Goal: Information Seeking & Learning: Learn about a topic

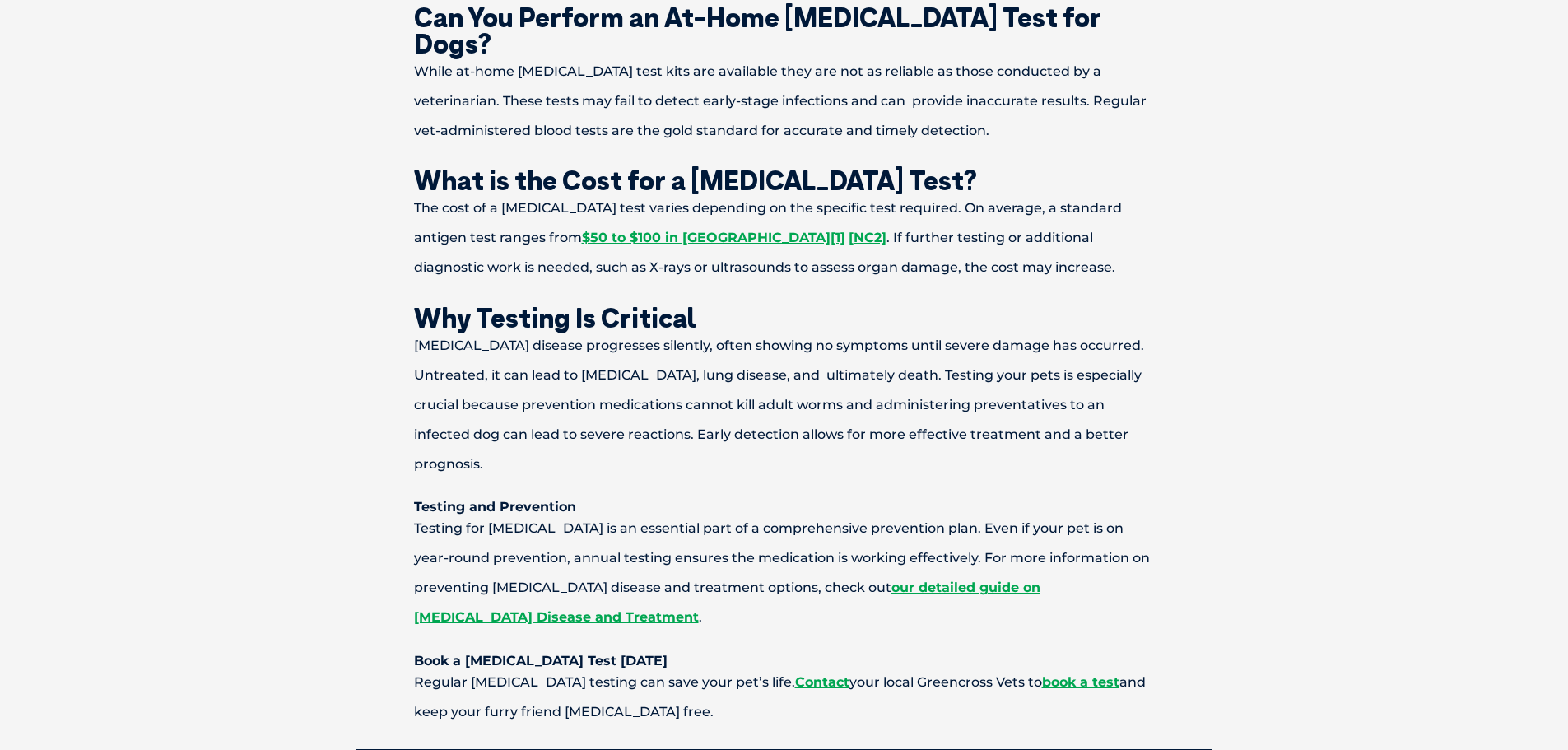
scroll to position [1647, 0]
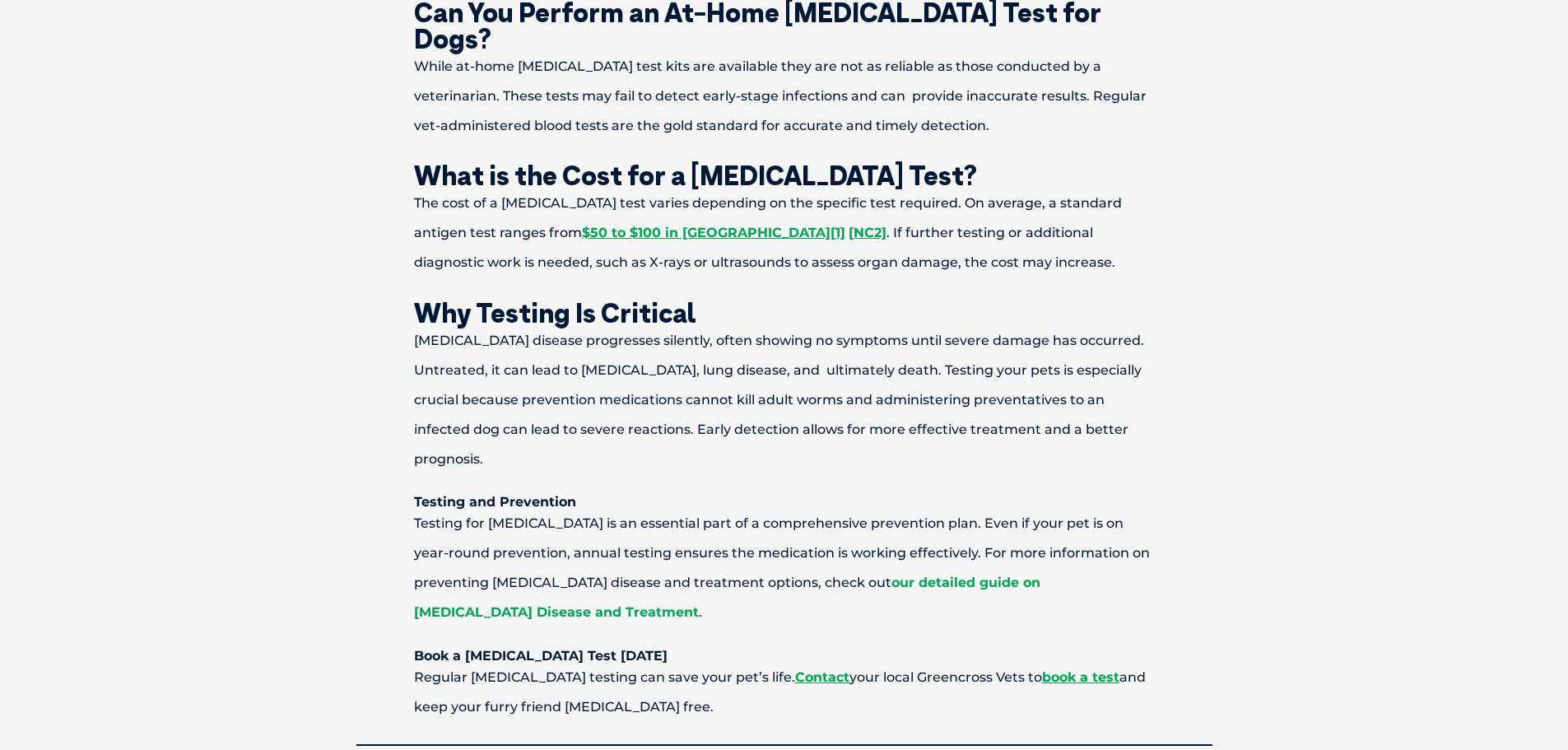
click at [1040, 575] on link "our detailed guide on Heartworm Disease and Treatment" at bounding box center [727, 598] width 626 height 46
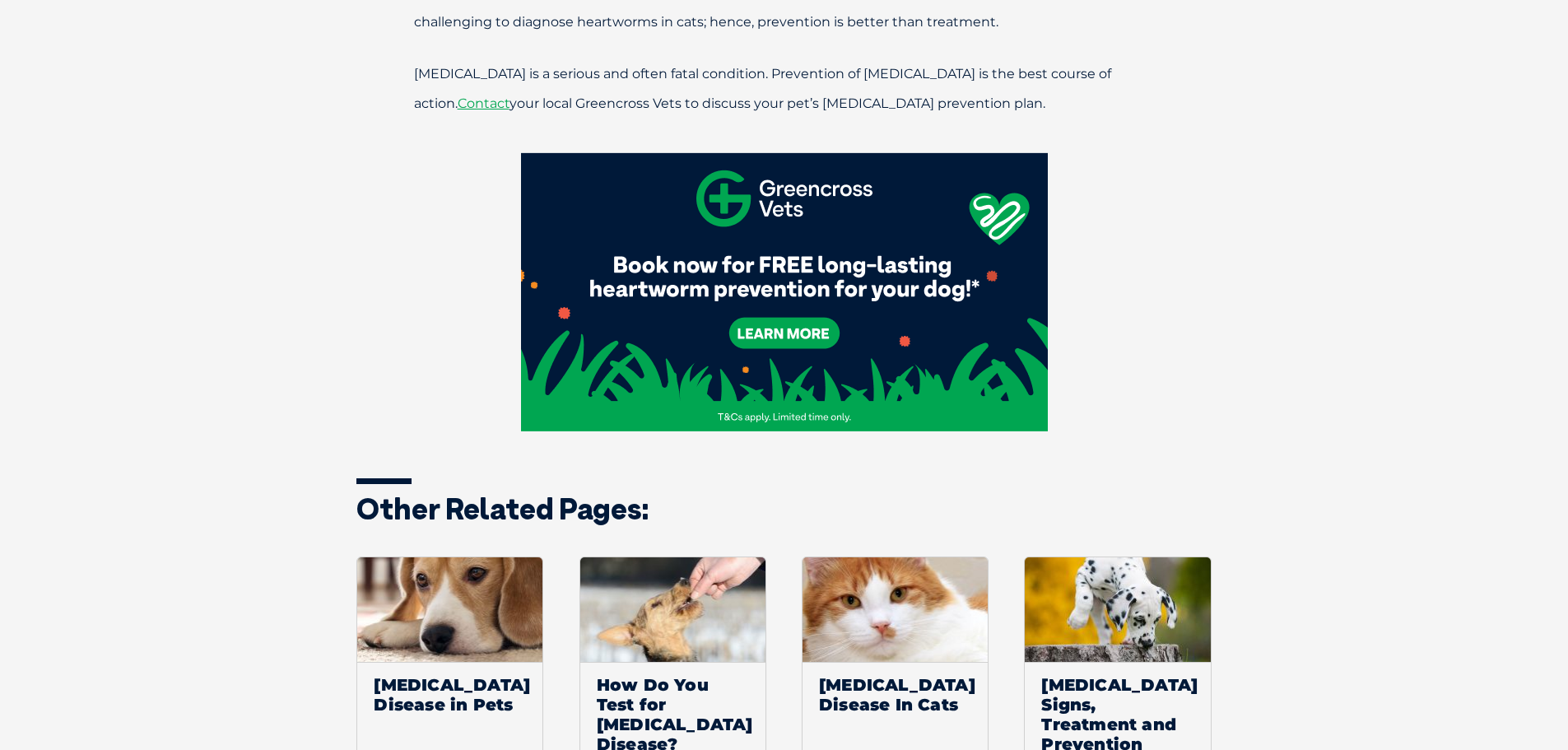
scroll to position [4610, 0]
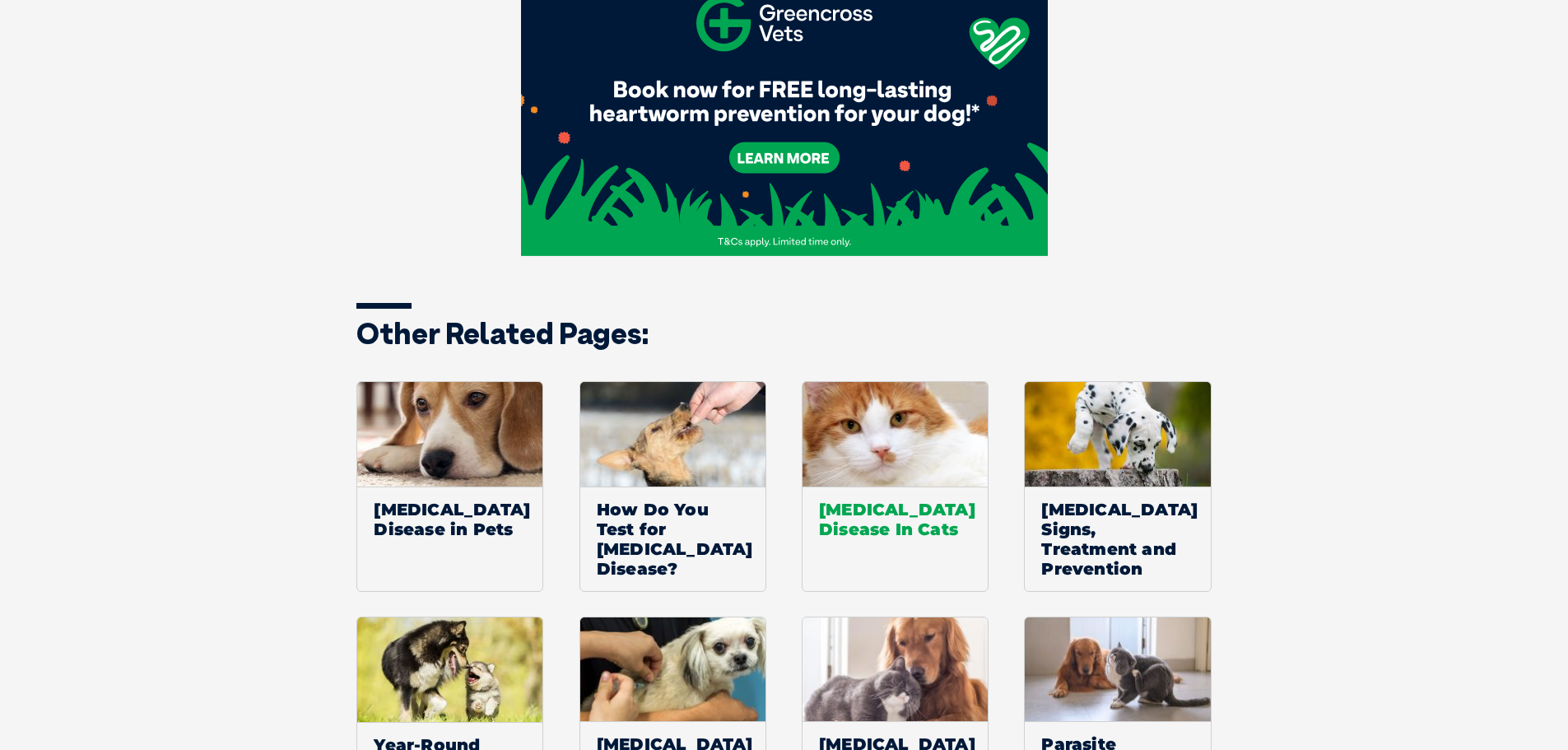
click at [877, 486] on span "[MEDICAL_DATA] Disease In Cats" at bounding box center [894, 519] width 186 height 65
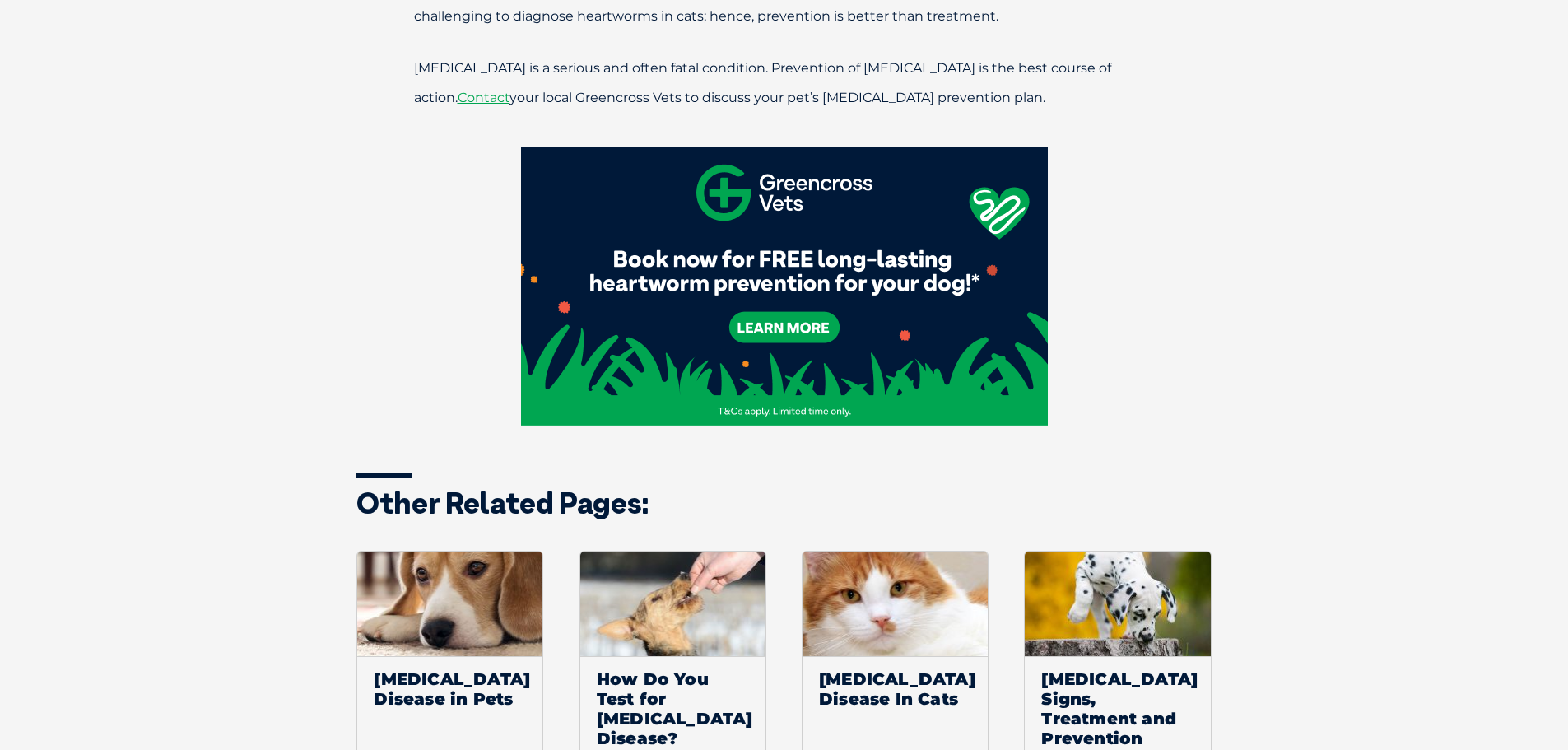
scroll to position [4775, 0]
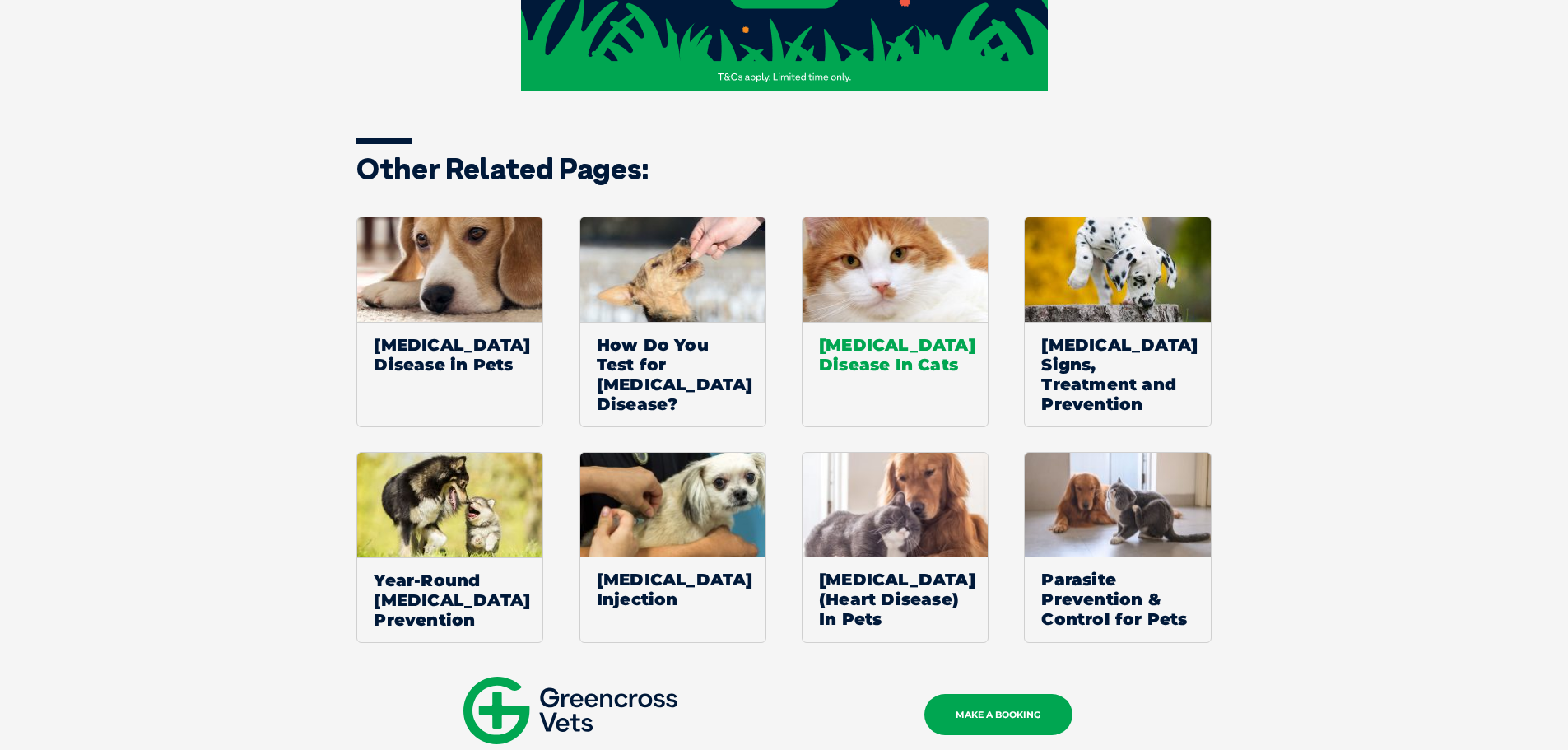
click at [862, 322] on span "[MEDICAL_DATA] Disease In Cats" at bounding box center [894, 354] width 186 height 65
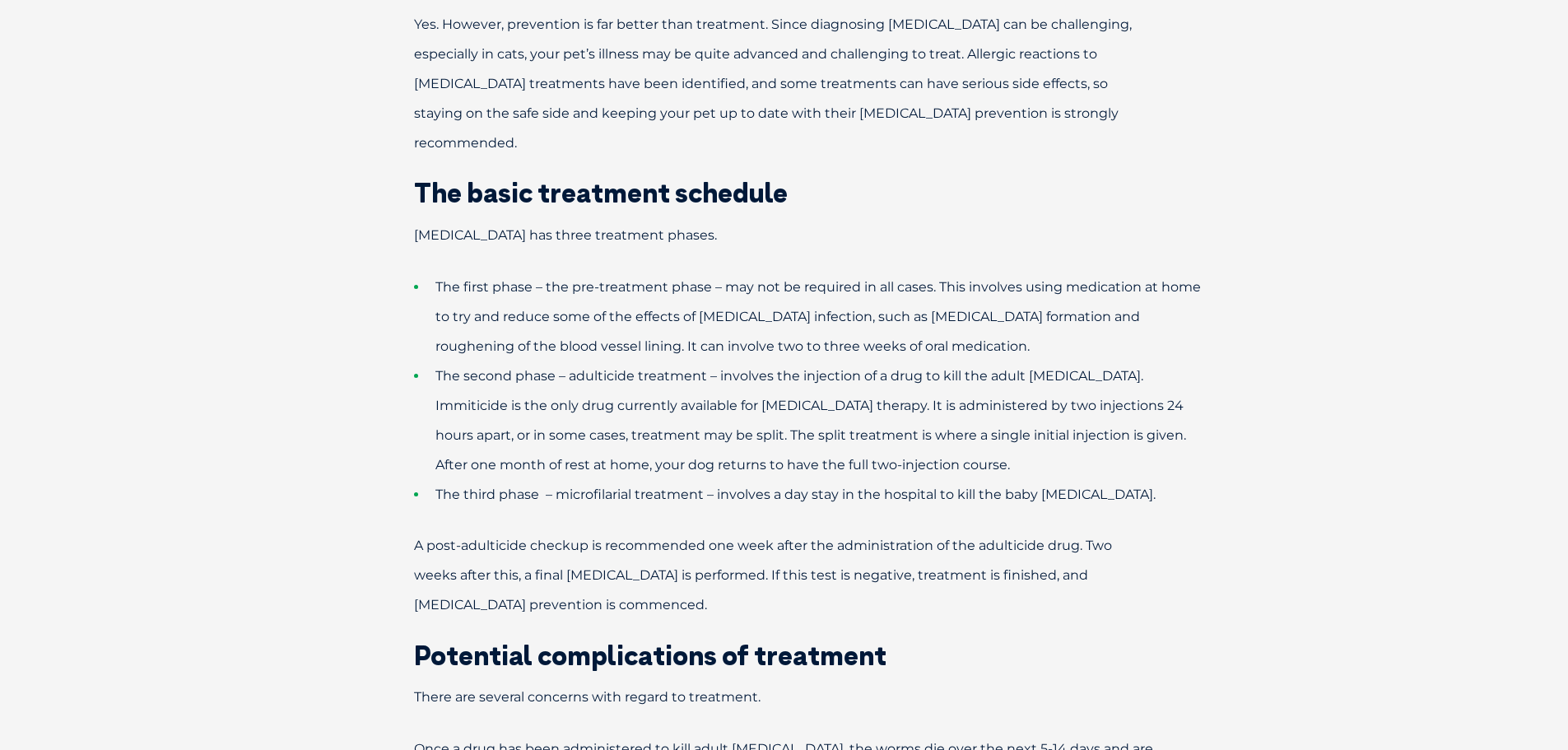
scroll to position [2717, 0]
